Goal: Task Accomplishment & Management: Complete application form

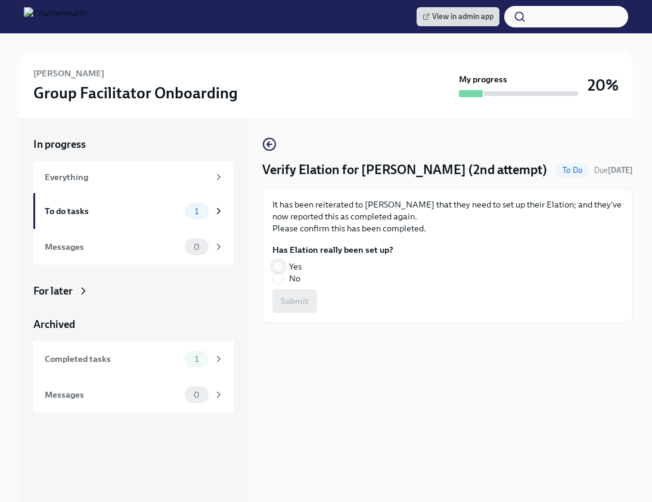
click at [278, 262] on input "Yes" at bounding box center [278, 266] width 11 height 11
radio input "true"
click at [293, 293] on button "Submit" at bounding box center [294, 301] width 45 height 24
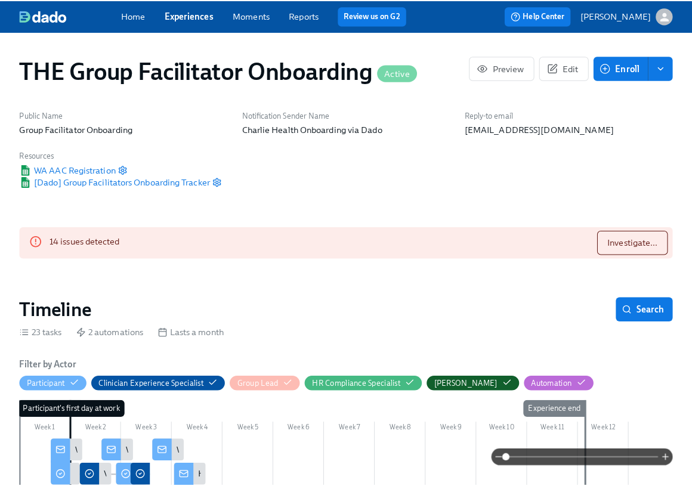
scroll to position [1098, 2]
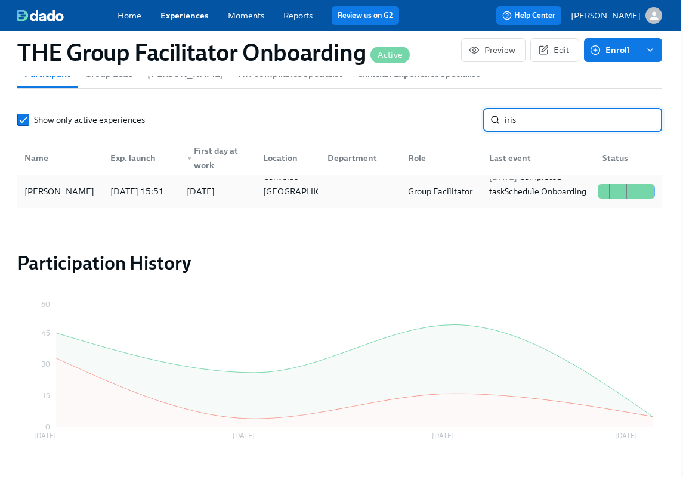
type input "iris"
click at [85, 197] on div "Iris Starks-Watson" at bounding box center [59, 191] width 79 height 14
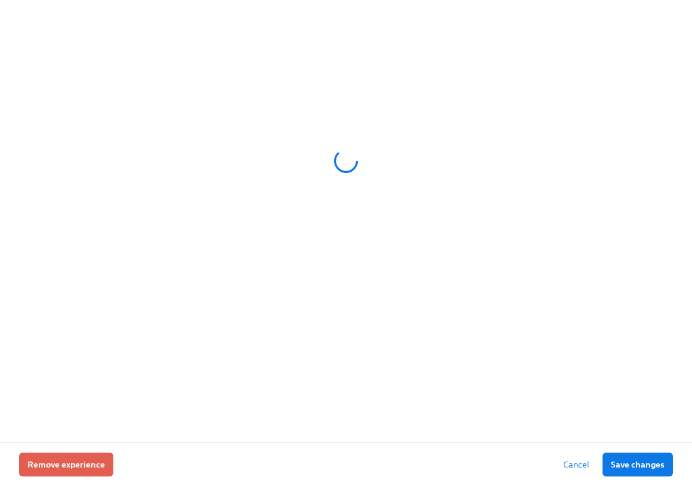
scroll to position [0, 17803]
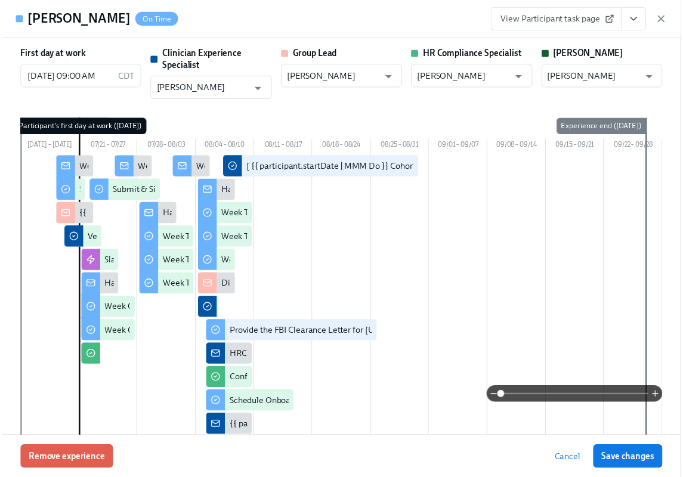
scroll to position [0, 17811]
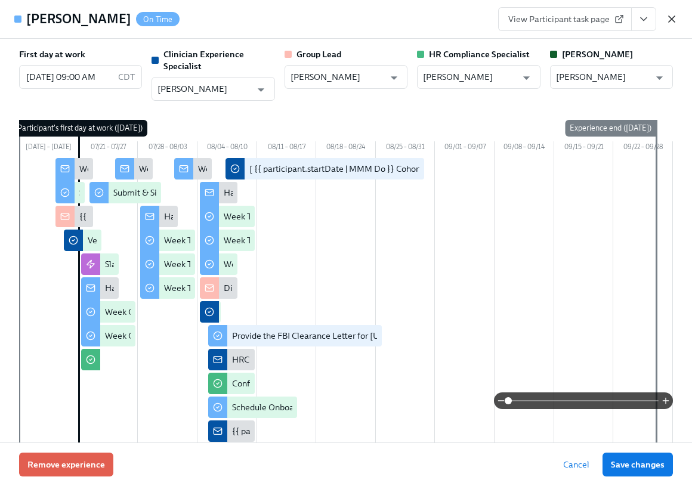
click at [670, 17] on icon "button" at bounding box center [671, 19] width 6 height 6
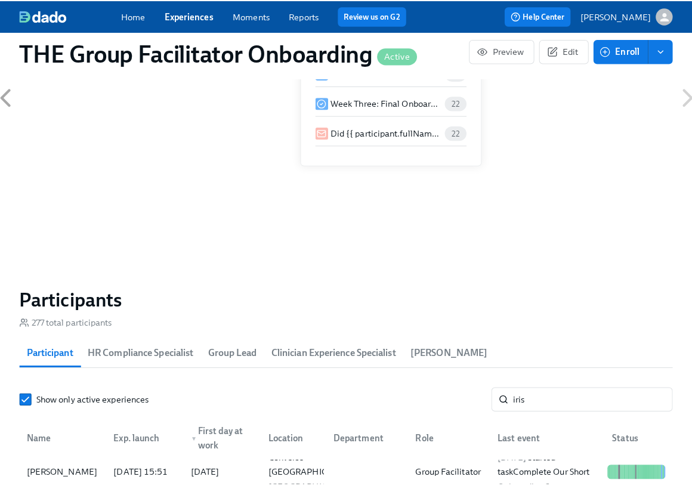
scroll to position [835, 0]
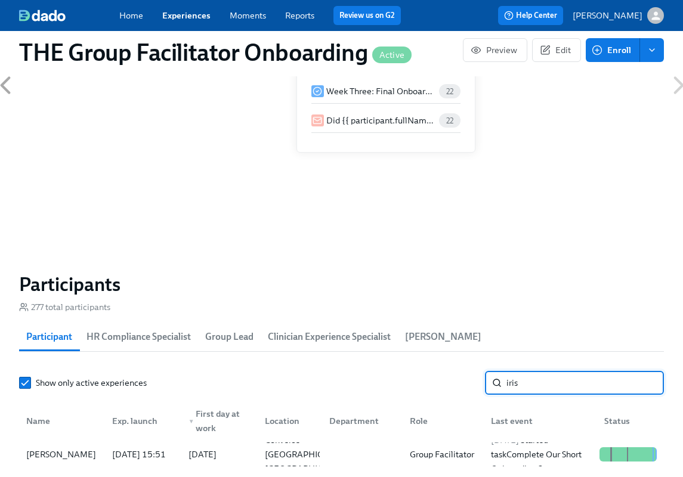
click at [528, 388] on input "iris" at bounding box center [584, 383] width 157 height 24
type input "zuniga"
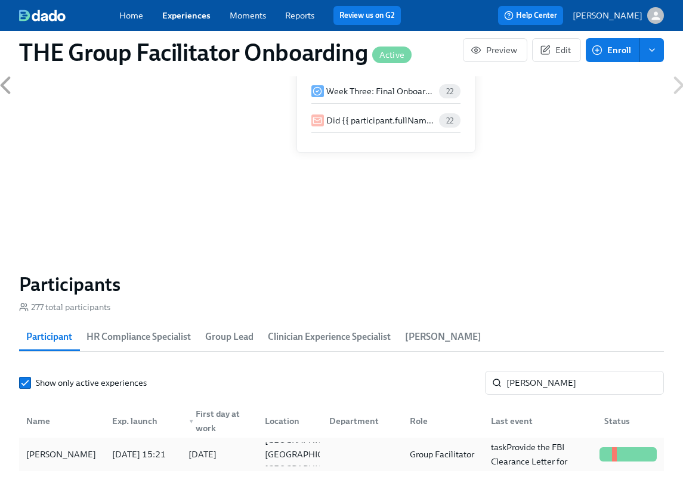
click at [73, 460] on div "Cassandra Zuniga" at bounding box center [60, 454] width 79 height 14
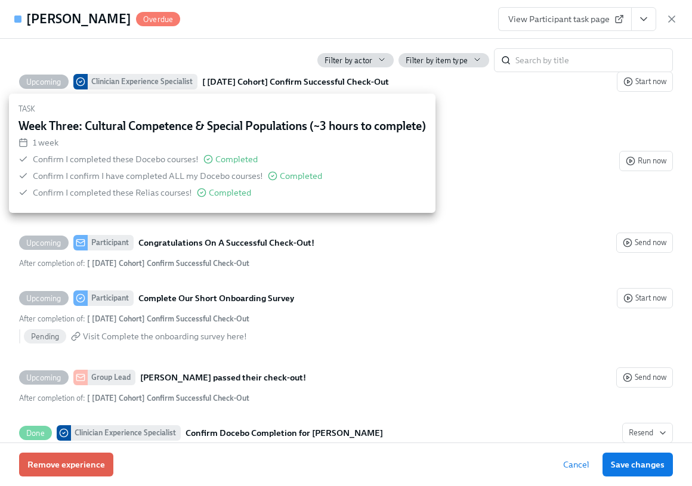
scroll to position [2748, 0]
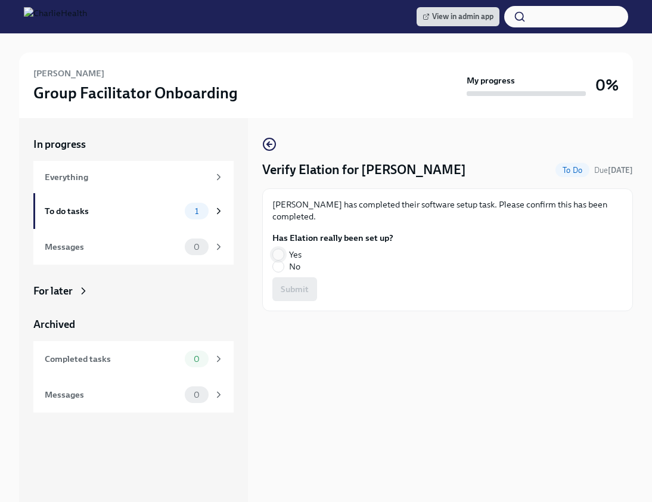
click at [275, 254] on input "Yes" at bounding box center [278, 254] width 11 height 11
radio input "true"
click at [289, 284] on span "Submit" at bounding box center [295, 289] width 28 height 12
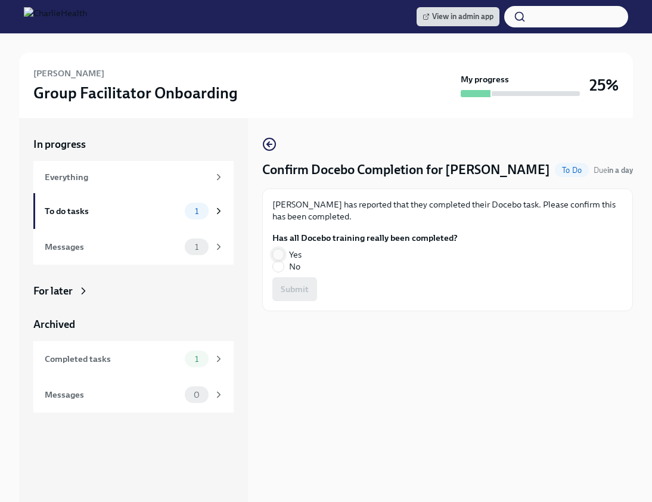
click at [278, 253] on input "Yes" at bounding box center [278, 254] width 11 height 11
radio input "true"
click at [281, 285] on span "Submit" at bounding box center [295, 289] width 28 height 12
click at [277, 252] on input "Yes" at bounding box center [278, 254] width 11 height 11
radio input "true"
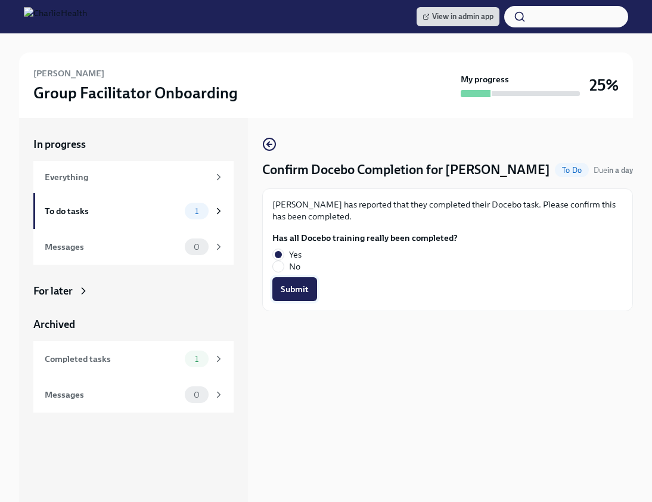
click at [285, 283] on span "Submit" at bounding box center [295, 289] width 28 height 12
